Goal: Information Seeking & Learning: Learn about a topic

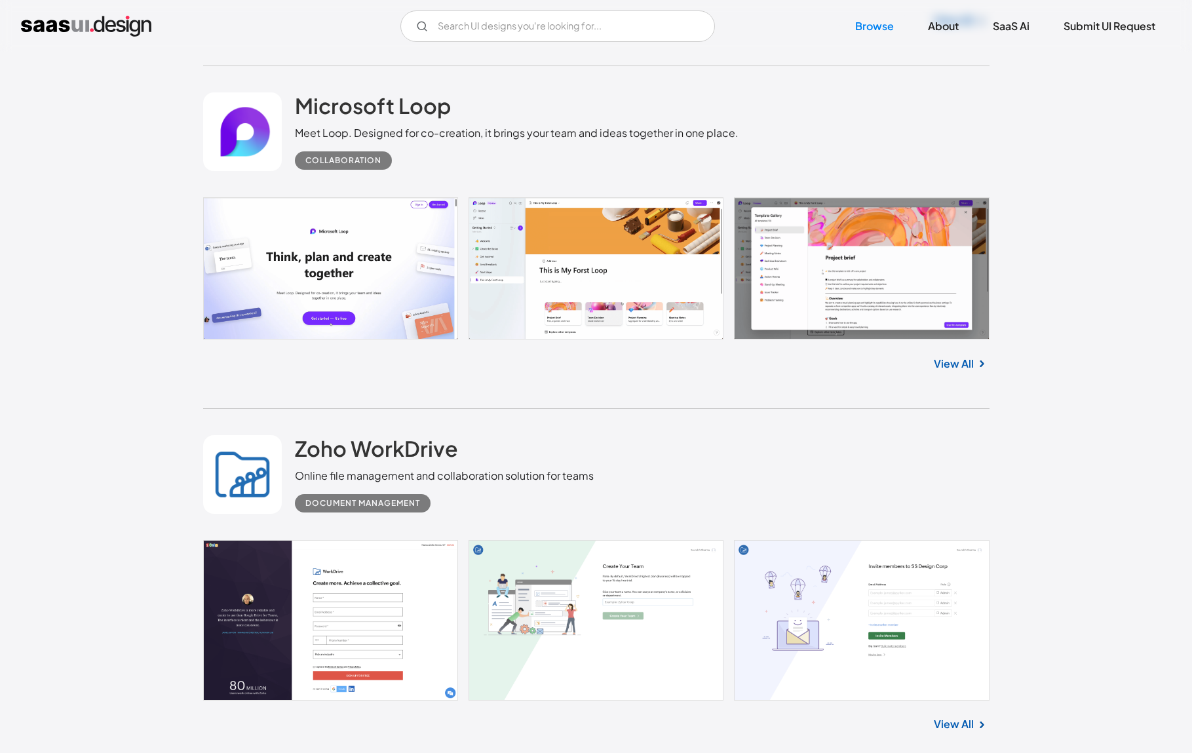
scroll to position [1798, 0]
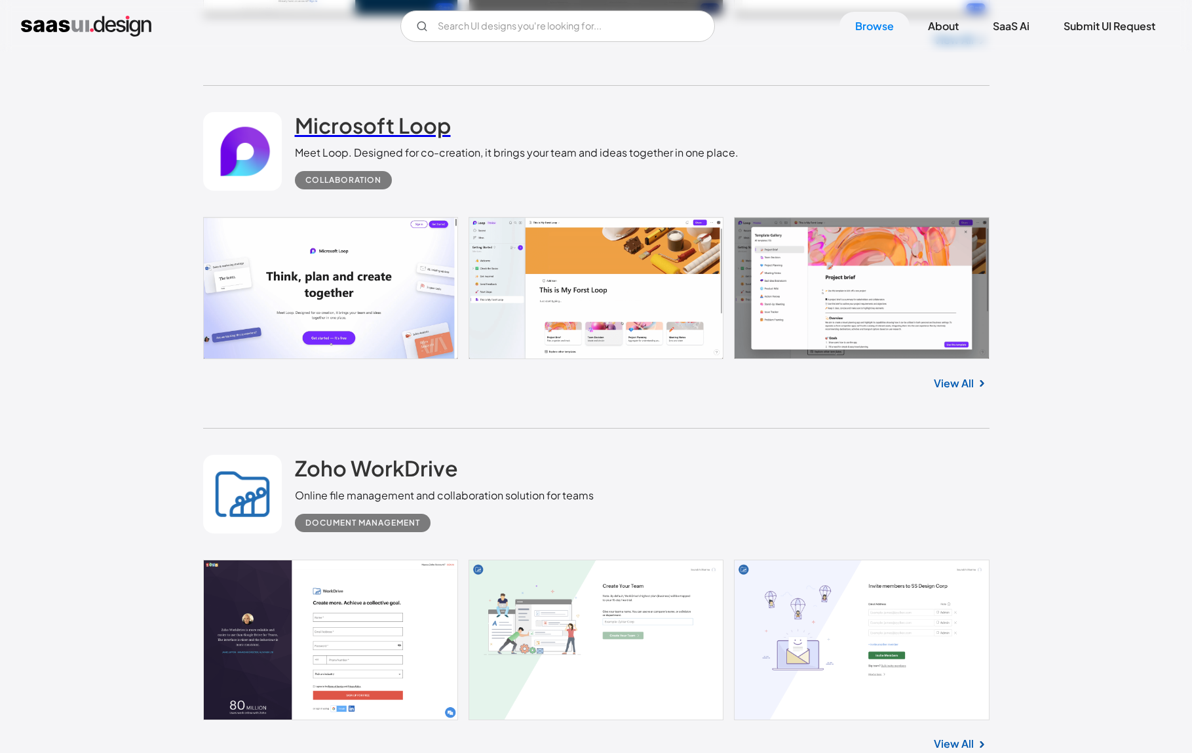
click at [362, 127] on h2 "Microsoft Loop" at bounding box center [373, 125] width 156 height 26
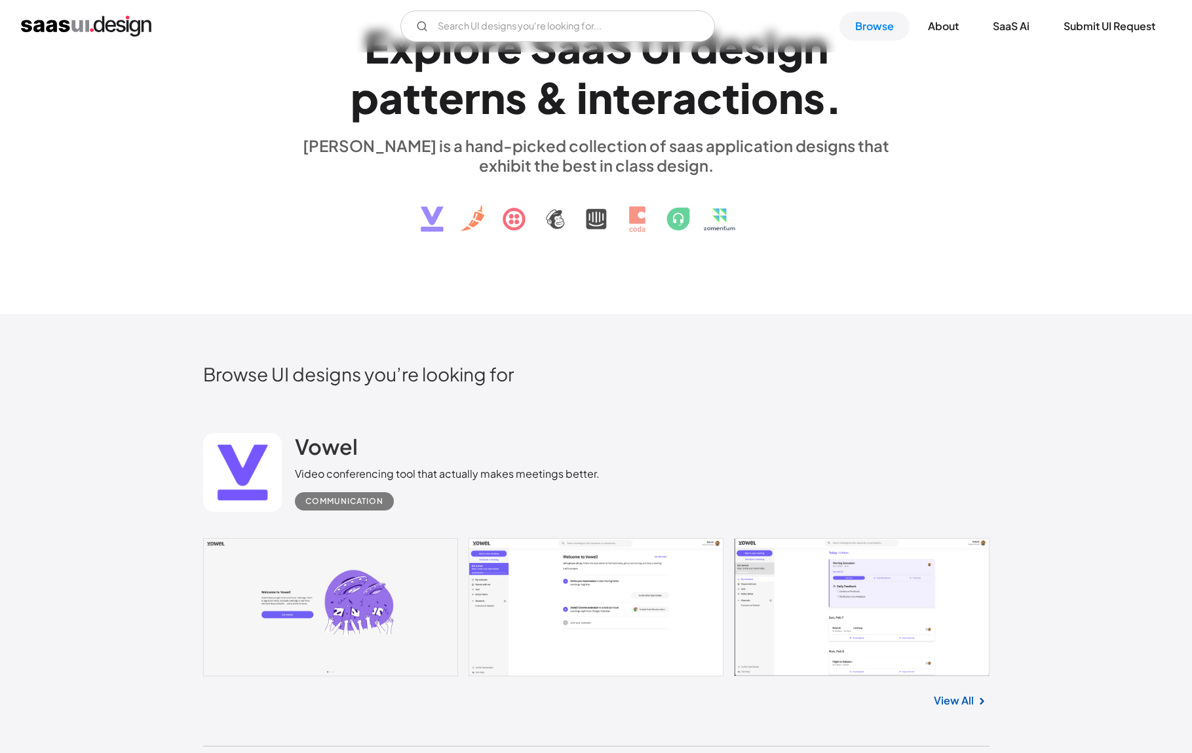
scroll to position [10, 0]
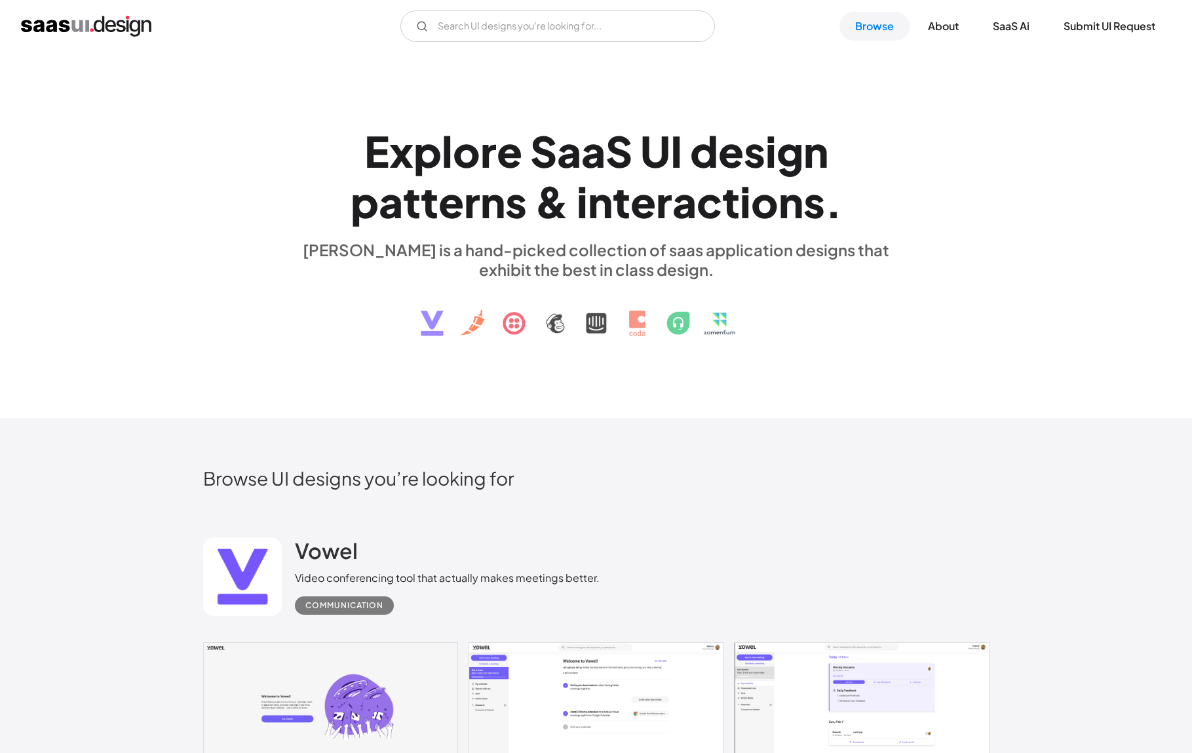
click at [96, 21] on img "home" at bounding box center [86, 26] width 130 height 21
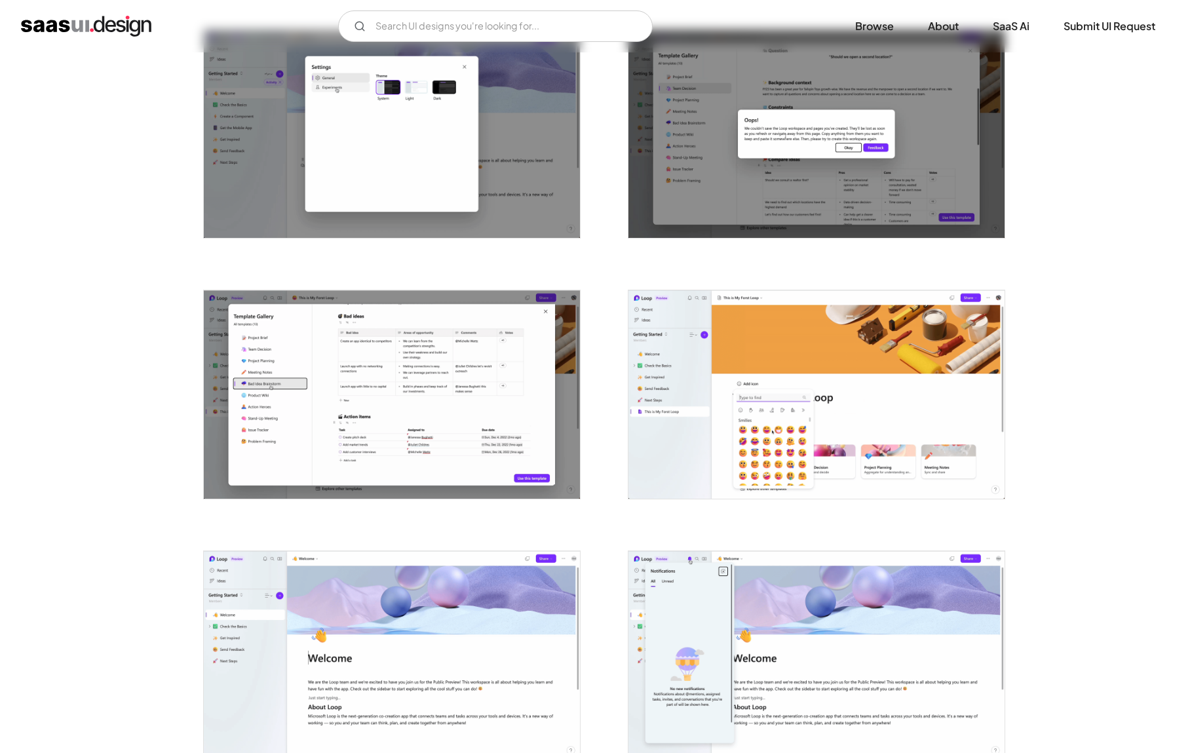
scroll to position [1112, 0]
